Goal: Find specific page/section: Find specific page/section

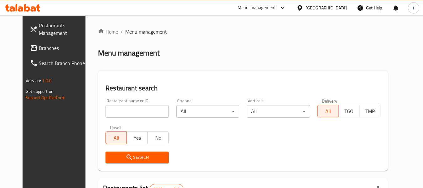
click at [336, 4] on div "[GEOGRAPHIC_DATA]" at bounding box center [326, 7] width 41 height 7
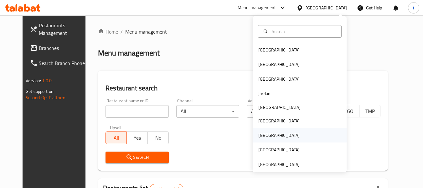
click at [269, 138] on div "[GEOGRAPHIC_DATA]" at bounding box center [278, 135] width 51 height 14
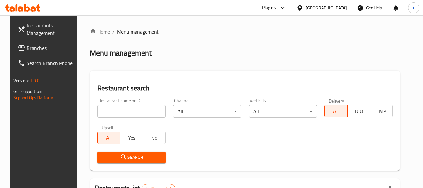
click at [286, 6] on icon at bounding box center [283, 8] width 8 height 8
click at [33, 49] on span "Branches" at bounding box center [51, 48] width 49 height 8
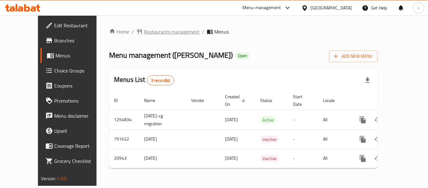
click at [146, 33] on span "Restaurants management" at bounding box center [172, 32] width 56 height 8
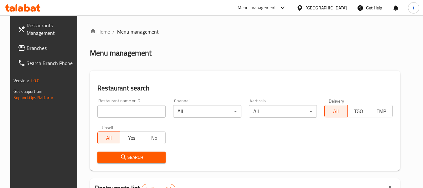
click at [138, 116] on input "search" at bounding box center [131, 111] width 68 height 13
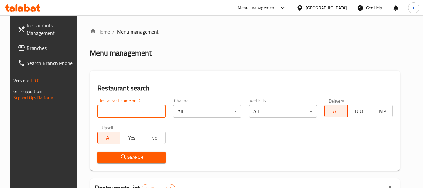
paste input "11105"
type input "11105"
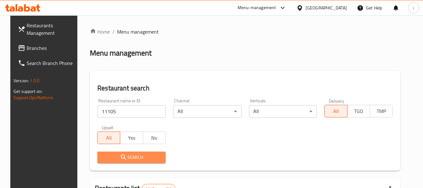
click at [126, 158] on span "Search" at bounding box center [131, 157] width 58 height 8
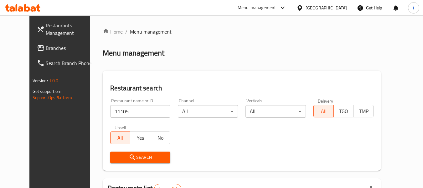
click at [306, 10] on div at bounding box center [300, 7] width 9 height 7
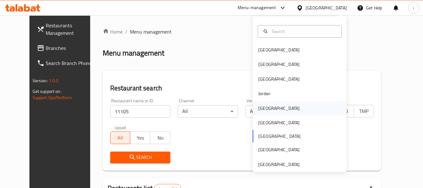
click at [266, 114] on div "[GEOGRAPHIC_DATA]" at bounding box center [278, 108] width 51 height 14
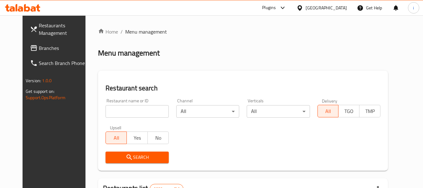
click at [48, 51] on span "Branches" at bounding box center [63, 48] width 49 height 8
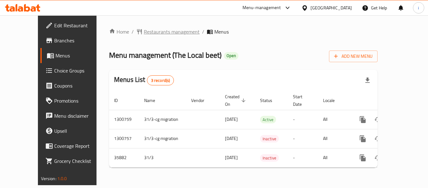
click at [144, 33] on span "Restaurants management" at bounding box center [172, 32] width 56 height 8
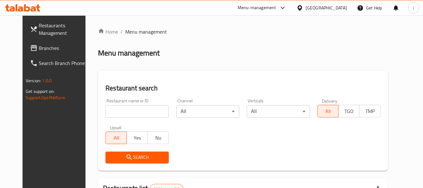
click at [118, 118] on div "Restaurant name or ID Restaurant name or ID" at bounding box center [137, 108] width 70 height 27
click at [118, 116] on input "search" at bounding box center [137, 111] width 63 height 13
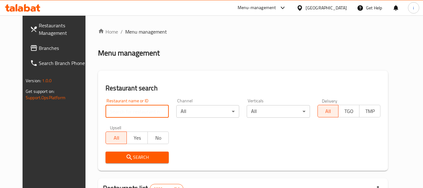
paste input "18540"
type input "18540"
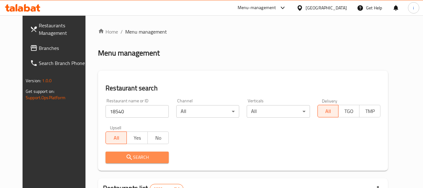
click at [126, 154] on span "Search" at bounding box center [137, 157] width 53 height 8
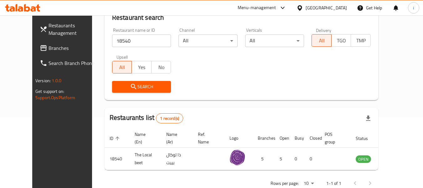
scroll to position [86, 0]
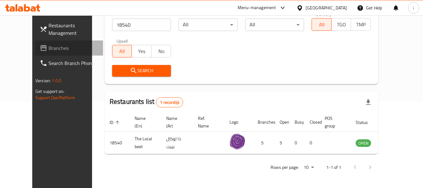
click at [49, 46] on span "Branches" at bounding box center [73, 48] width 49 height 8
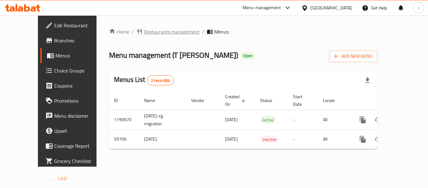
click at [146, 31] on span "Restaurants management" at bounding box center [172, 32] width 56 height 8
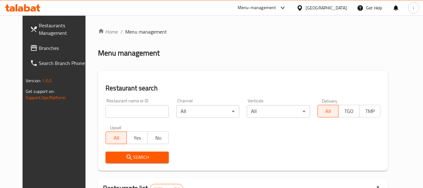
click at [129, 115] on input "search" at bounding box center [137, 111] width 63 height 13
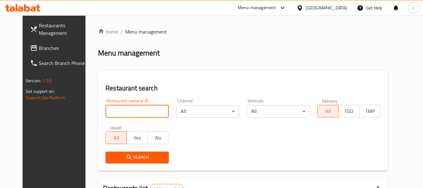
paste input "28844"
type input "28844"
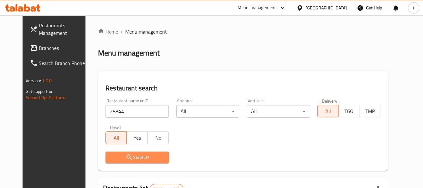
click at [123, 154] on span "Search" at bounding box center [137, 157] width 53 height 8
click at [123, 154] on div at bounding box center [211, 94] width 423 height 188
